Goal: Information Seeking & Learning: Learn about a topic

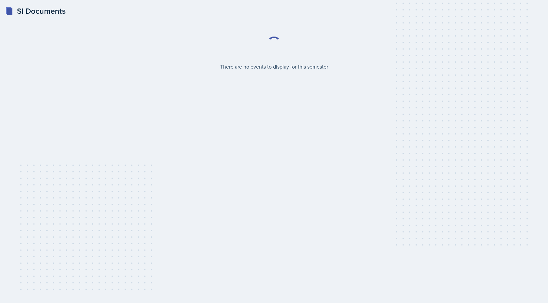
select select "2bed604d-1099-4043-b1bc-2365e8740244"
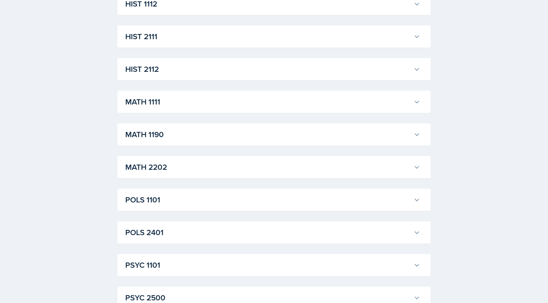
scroll to position [420, 0]
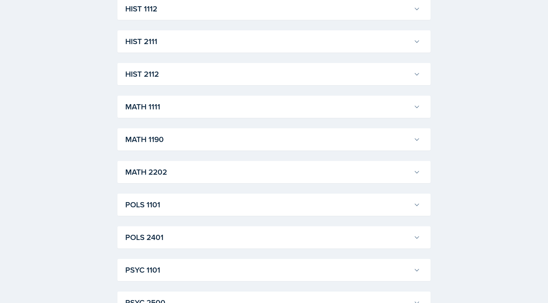
click at [327, 134] on h3 "MATH 1190" at bounding box center [268, 139] width 286 height 12
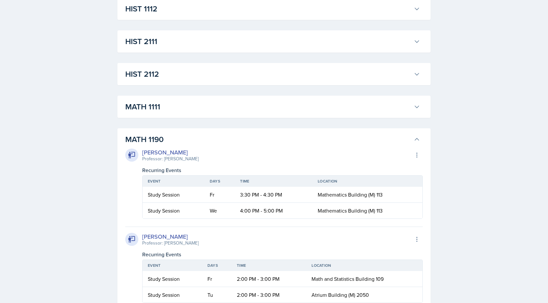
click at [327, 134] on h3 "MATH 1190" at bounding box center [268, 139] width 286 height 12
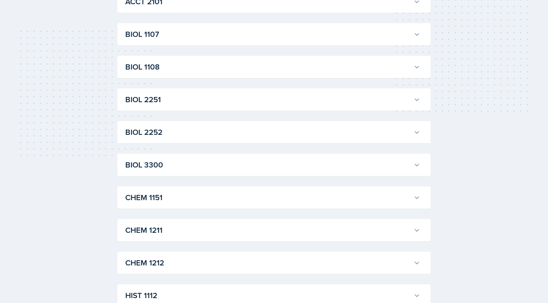
scroll to position [0, 0]
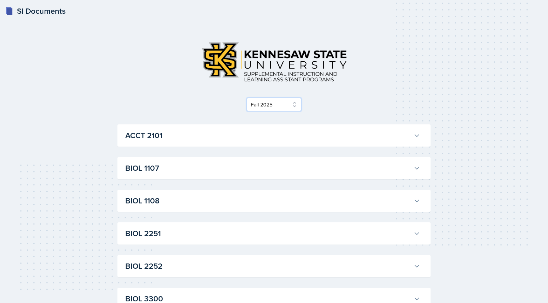
click at [284, 107] on select "Select Semester Fall 2025 Summer 2025 Spring 2025 Fall 2024 Summer 2024 Spring …" at bounding box center [274, 105] width 55 height 14
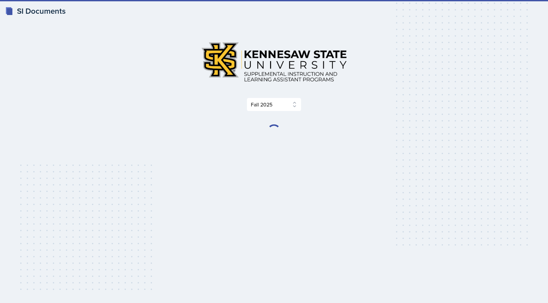
select select "2bed604d-1099-4043-b1bc-2365e8740244"
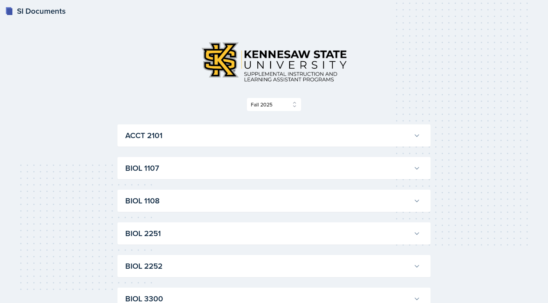
click at [285, 139] on h3 "ACCT 2101" at bounding box center [268, 136] width 286 height 12
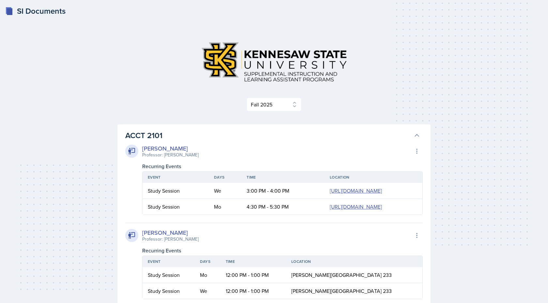
click at [281, 143] on div "[PERSON_NAME] Professor: [PERSON_NAME] Export to Google Calendar Recurring Even…" at bounding box center [274, 262] width 298 height 242
click at [305, 138] on h3 "ACCT 2101" at bounding box center [268, 136] width 286 height 12
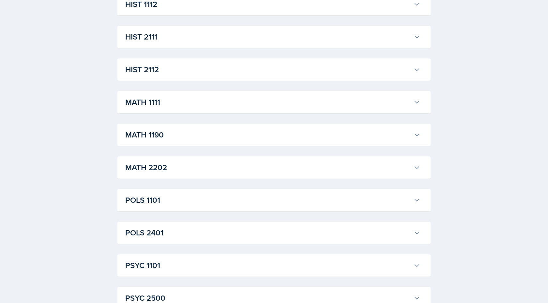
scroll to position [425, 0]
click at [197, 130] on h3 "MATH 1190" at bounding box center [268, 135] width 286 height 12
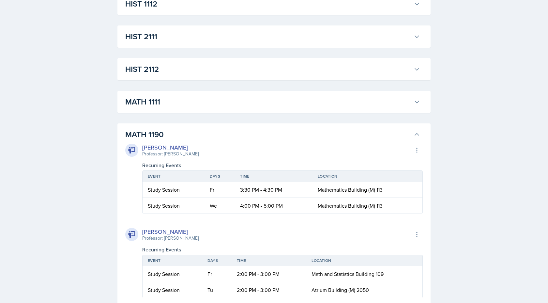
click at [197, 131] on h3 "MATH 1190" at bounding box center [268, 135] width 286 height 12
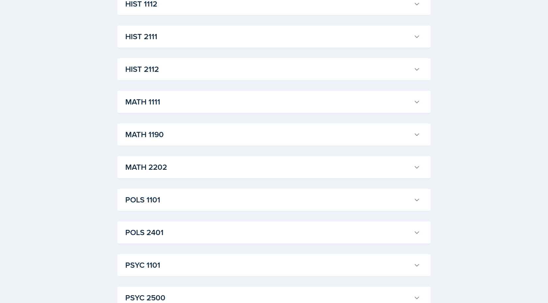
click at [200, 98] on h3 "MATH 1111" at bounding box center [268, 102] width 286 height 12
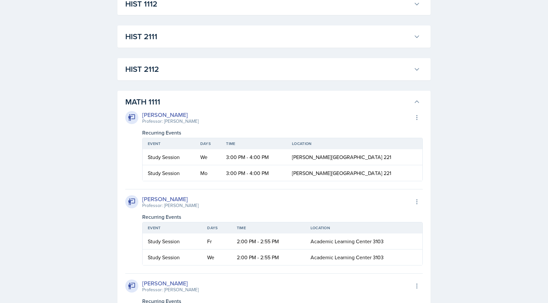
click at [200, 98] on h3 "MATH 1111" at bounding box center [268, 102] width 286 height 12
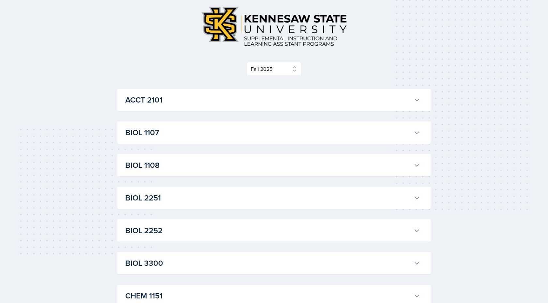
scroll to position [0, 0]
